Goal: Consume media (video, audio): Consume media (video, audio)

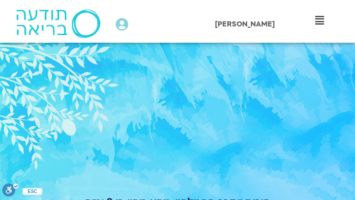
type input "1071.88"
type input "3128.933333"
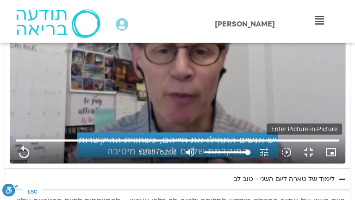
type input "1071.88"
type input "3128.933333"
type input "1071.88"
type input "3128.933333"
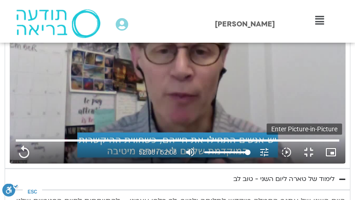
scroll to position [0, 0]
type input "1071.88"
type input "3128.933333"
type input "1071.88"
type input "3128.933333"
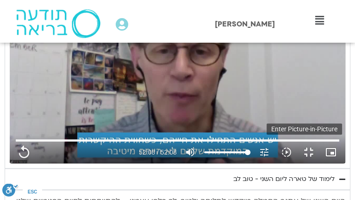
type input "1071.88"
type input "3128.933333"
type input "1071.88"
type input "3128.933333"
type input "1071.88"
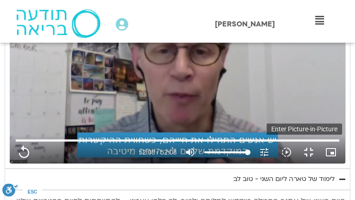
type input "3128.933333"
type input "1071.88"
type input "3128.933333"
type input "1071.88"
type input "3128.933333"
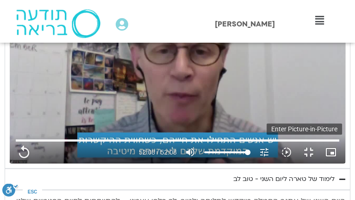
type input "1071.88"
type input "3128.933333"
type input "1071.88"
type input "3128.933333"
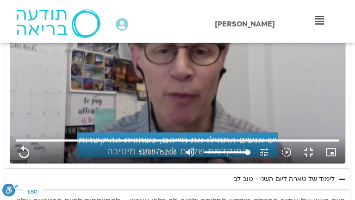
type input "1071.88"
type input "3128.933333"
type input "1071.88"
type input "3128.933333"
type input "1071.88"
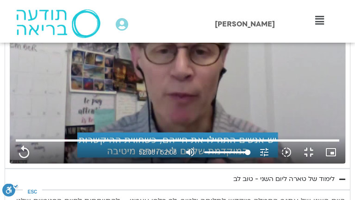
type input "3128.933333"
type input "1071.88"
type input "3128.933333"
type input "1071.88"
type input "3128.933333"
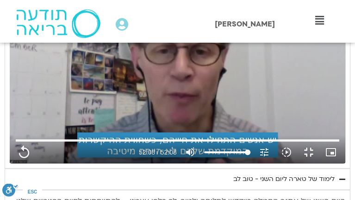
type input "1071.88"
type input "3128.933333"
type input "1071.88"
type input "3128.933333"
type input "1071.88"
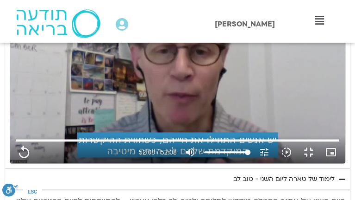
type input "3128.933333"
type input "1071.88"
type input "3128.933333"
type input "1071.88"
type input "3128.933333"
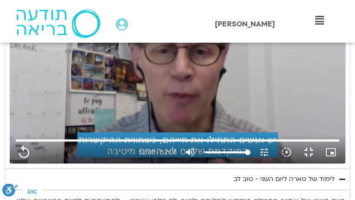
type input "1071.88"
type input "3128.933333"
type input "1071.88"
type input "3128.933333"
type input "1071.88"
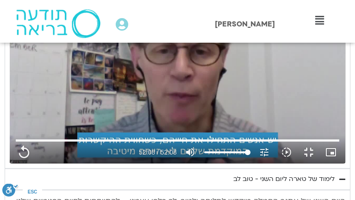
type input "3128.933333"
type input "1071.88"
type input "3128.933333"
type input "1071.88"
type input "3128.933333"
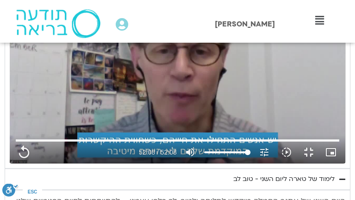
type input "1071.88"
type input "3128.933333"
type input "1071.88"
type input "3128.933333"
type input "1071.88"
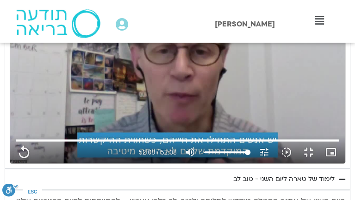
type input "3128.933333"
type input "1071.88"
type input "3128.933333"
type input "1071.88"
type input "3128.933333"
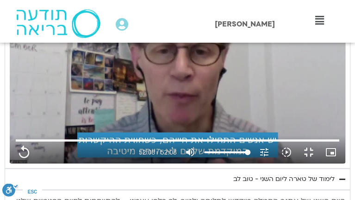
type input "1071.88"
type input "3128.933333"
type input "1071.88"
type input "3128.933333"
type input "1071.88"
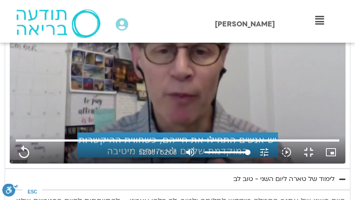
type input "3128.933333"
type input "1071.88"
type input "3128.933333"
type input "1071.88"
type input "3128.933333"
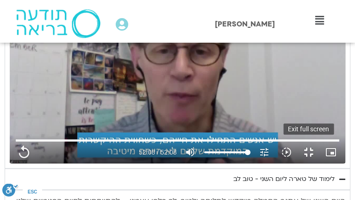
type input "1071.88"
type input "3128.933333"
type input "1071.88"
type input "3128.933333"
type input "1071.88"
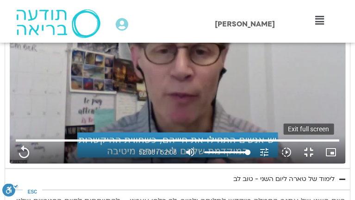
type input "3128.933333"
type input "1071.88"
type input "3128.933333"
click at [318, 163] on button "fullscreen_exit" at bounding box center [309, 152] width 22 height 22
type input "1071.88"
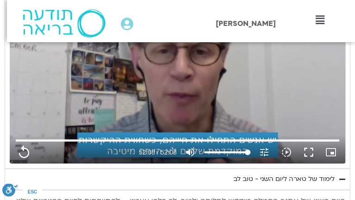
type input "3128.933333"
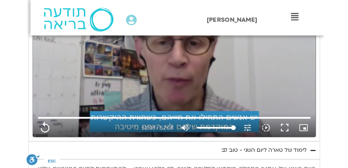
scroll to position [618, 0]
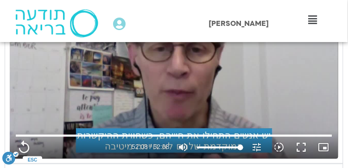
type input "1071.88"
type input "3128.933333"
type input "1071.88"
type input "3128.933333"
type input "1071.88"
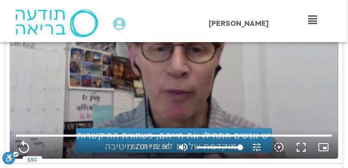
type input "3128.933333"
type input "1071.88"
type input "3128.933333"
type input "1071.88"
type input "3128.933333"
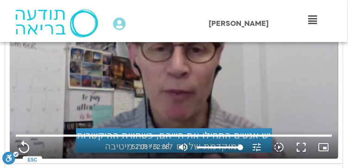
type input "1071.88"
type input "3128.933333"
type input "1071.88"
type input "3128.933333"
type input "1071.88"
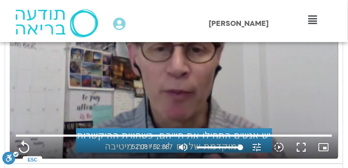
type input "3128.933333"
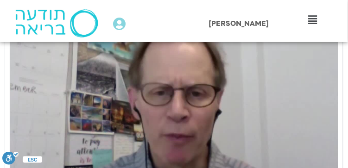
type input "1071.88"
type input "3128.933333"
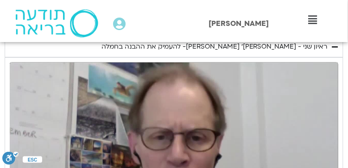
type input "1071.88"
type input "3128.933333"
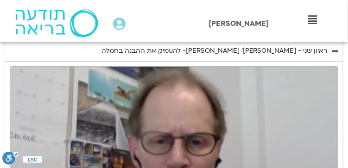
type input "1071.88"
type input "3128.933333"
type input "1071.88"
type input "3128.933333"
type input "1071.88"
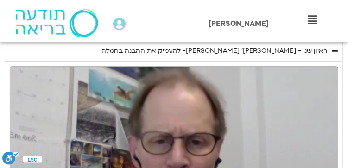
type input "3128.933333"
type input "1071.88"
type input "3128.933333"
type input "1071.88"
type input "3128.933333"
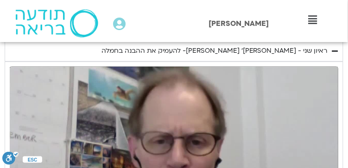
type input "1071.88"
type input "3128.933333"
type input "1071.88"
type input "3128.933333"
type input "1071.88"
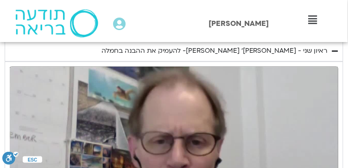
type input "3128.933333"
type input "1071.88"
type input "3128.933333"
type input "1071.88"
type input "3128.933333"
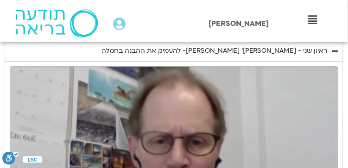
type input "1071.88"
type input "3128.933333"
type input "1071.88"
type input "3128.933333"
type input "1071.88"
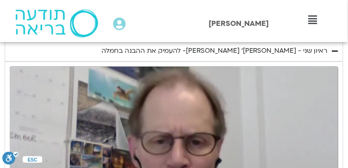
type input "3128.933333"
type input "1071.88"
type input "3128.933333"
type input "1071.88"
type input "3128.933333"
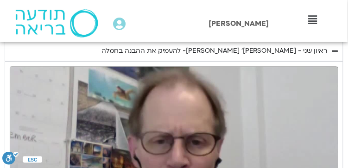
type input "1071.88"
type input "3128.933333"
type input "1071.88"
type input "3128.933333"
type input "1071.88"
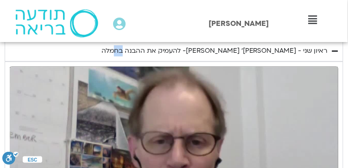
type input "3128.933333"
type input "1071.88"
type input "3128.933333"
type input "1071.88"
type input "3128.933333"
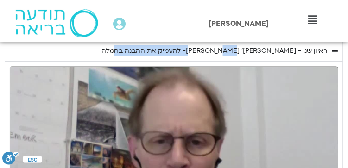
type input "1071.88"
type input "3128.933333"
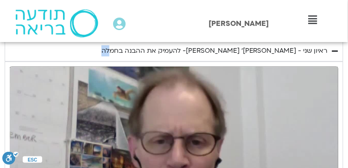
type input "1071.88"
type input "3128.933333"
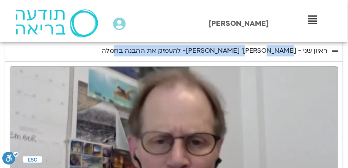
type input "1071.88"
type input "3128.933333"
type input "1071.88"
type input "3128.933333"
type input "1071.88"
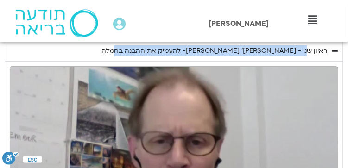
type input "3128.933333"
type input "1071.88"
type input "3128.933333"
type input "1071.88"
type input "3128.933333"
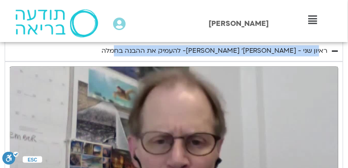
type input "1071.88"
type input "3128.933333"
type input "1071.88"
type input "3128.933333"
type input "1071.88"
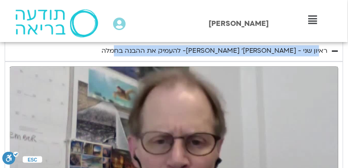
type input "3128.933333"
type input "1071.88"
type input "3128.933333"
type input "1071.88"
type input "3128.933333"
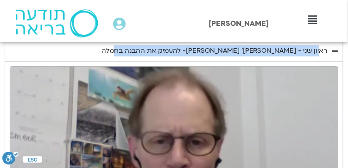
type input "1071.88"
type input "3128.933333"
type input "1071.88"
type input "3128.933333"
type input "1071.88"
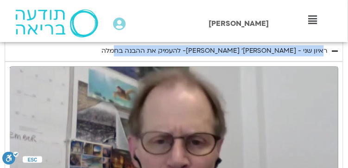
type input "3128.933333"
drag, startPoint x: 131, startPoint y: 49, endPoint x: 327, endPoint y: 51, distance: 196.1
click at [327, 51] on summary "ראיון שני - [PERSON_NAME]׳ [PERSON_NAME]- להעמיק את ההבנה בחמלה" at bounding box center [174, 50] width 339 height 21
type input "1071.88"
type input "3128.933333"
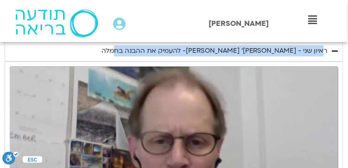
type input "1071.88"
type input "3128.933333"
type input "1071.88"
type input "3128.933333"
type input "1071.88"
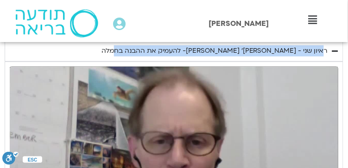
type input "3128.933333"
type input "1071.88"
type input "3128.933333"
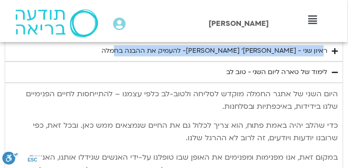
type input "1071.88"
type input "3128.933333"
type input "1071.88"
type input "3128.933333"
type input "1071.88"
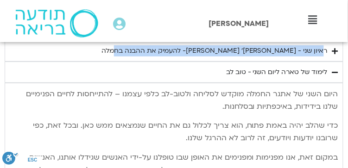
type input "3128.933333"
type input "1071.88"
type input "3128.933333"
type input "1071.88"
type input "3128.933333"
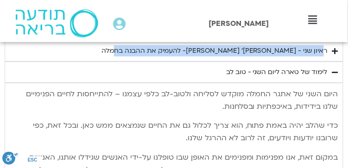
type input "1071.88"
type input "3128.933333"
type input "1071.88"
type input "3128.933333"
type input "1071.88"
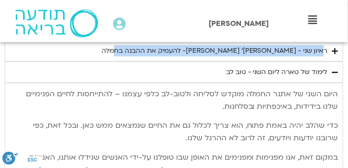
type input "3128.933333"
copy div "ראיון שני - [PERSON_NAME]׳ [PERSON_NAME]- להעמיק את ההבנה בחמלה"
